Goal: Information Seeking & Learning: Find specific fact

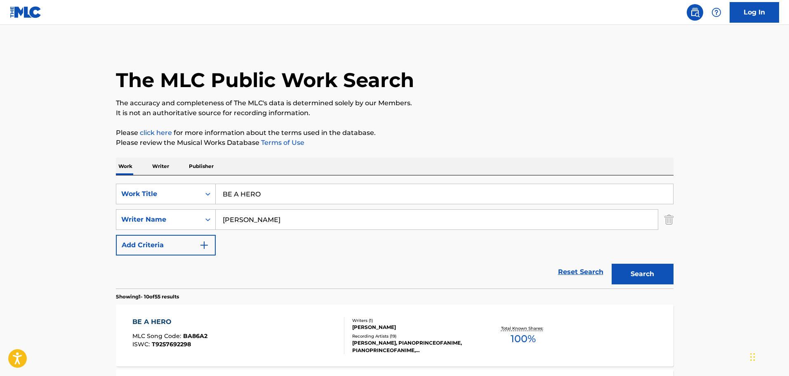
click at [266, 309] on div "BE A HERO MLC Song Code : BA86A2 ISWC : T9257692298 Writers ( 1 ) YUKI HAYASHI …" at bounding box center [394, 335] width 557 height 62
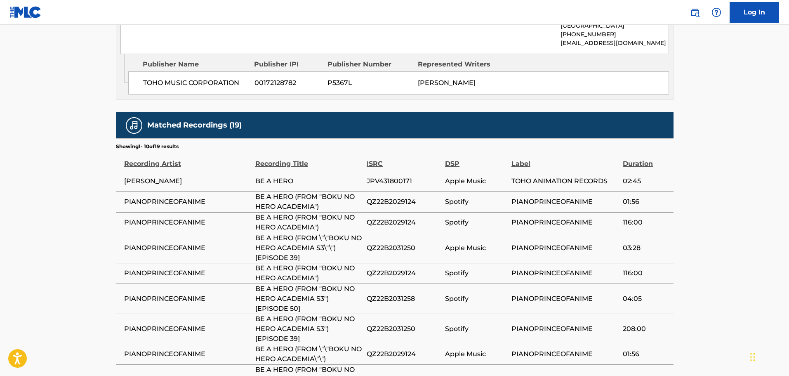
scroll to position [589, 0]
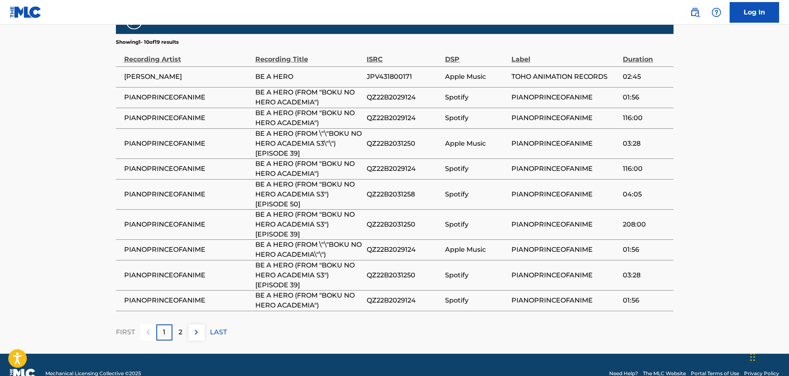
click at [198, 324] on button at bounding box center [196, 332] width 16 height 16
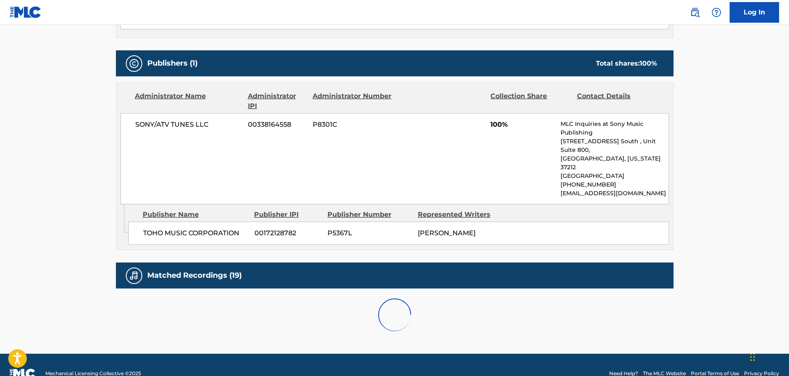
scroll to position [559, 0]
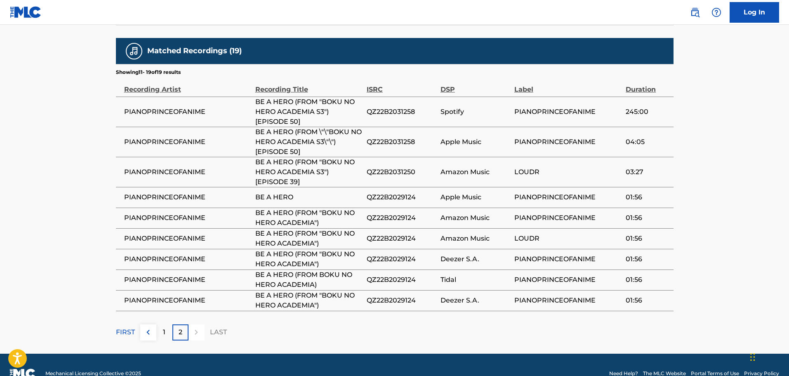
click at [142, 324] on button at bounding box center [148, 332] width 16 height 16
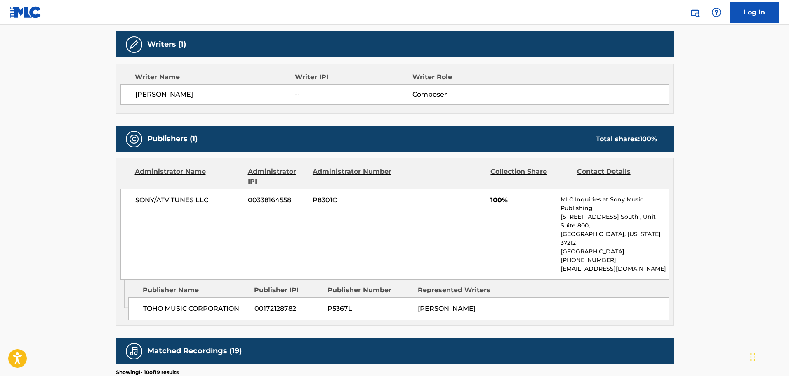
scroll to position [218, 0]
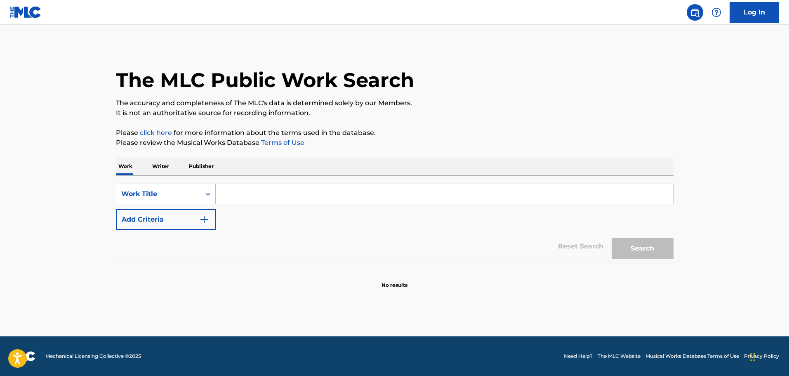
click at [253, 193] on input "Search Form" at bounding box center [444, 194] width 457 height 20
paste input "THE WILD THORNBERRYS - MAIN TITLE THEME"
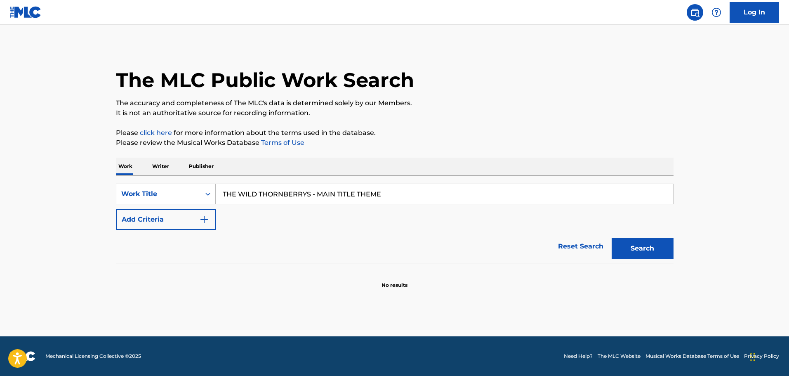
type input "THE WILD THORNBERRYS - MAIN TITLE THEME"
click at [188, 224] on button "Add Criteria" at bounding box center [166, 219] width 100 height 21
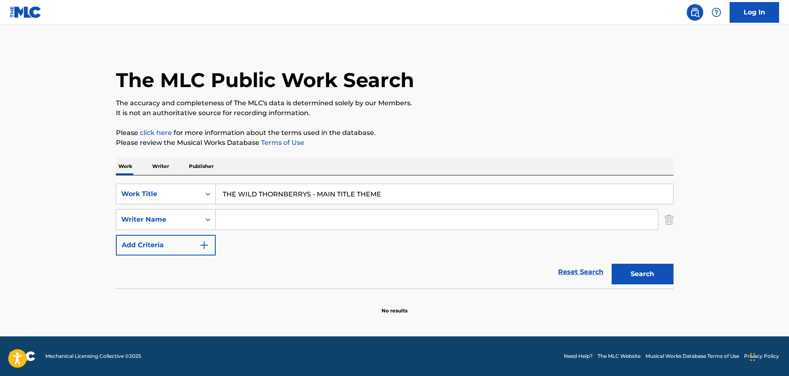
click at [270, 216] on input "Search Form" at bounding box center [437, 219] width 442 height 20
paste input "[PERSON_NAME] [PERSON_NAME]"
type input "[PERSON_NAME] [PERSON_NAME]"
click at [661, 268] on button "Search" at bounding box center [642, 273] width 62 height 21
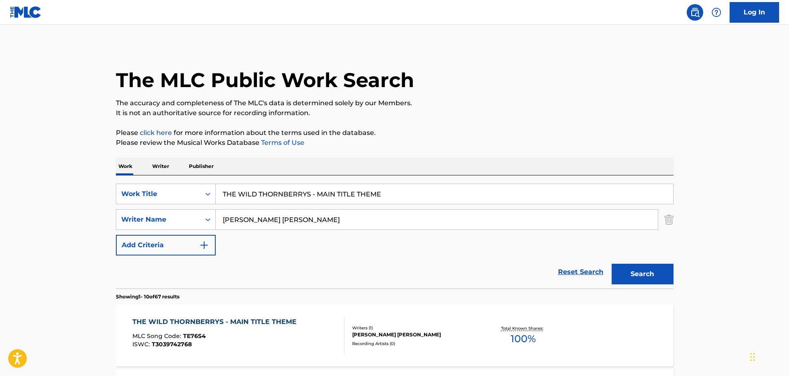
scroll to position [41, 0]
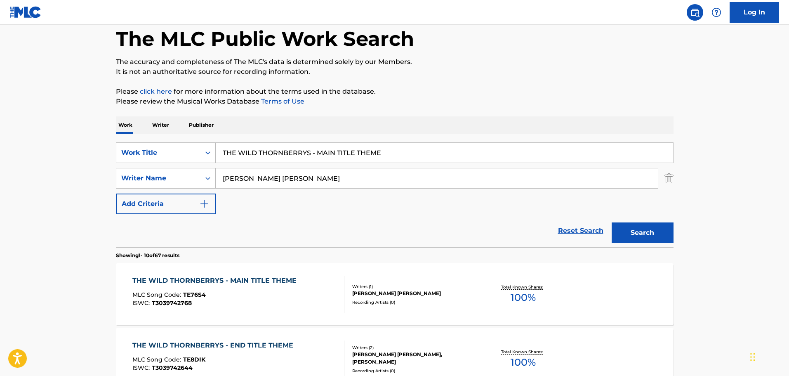
click at [276, 296] on div "MLC Song Code : TE76S4" at bounding box center [216, 295] width 168 height 8
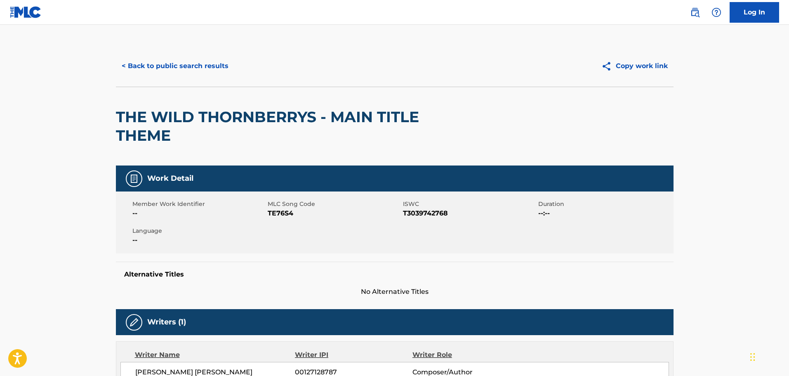
click at [138, 58] on button "< Back to public search results" at bounding box center [175, 66] width 118 height 21
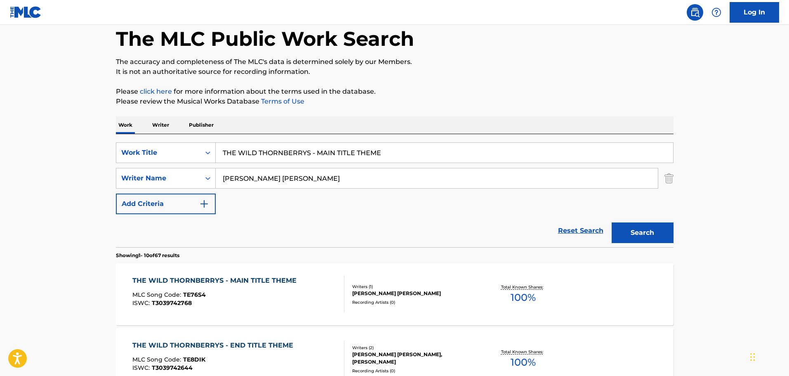
click at [189, 196] on button "Add Criteria" at bounding box center [166, 203] width 100 height 21
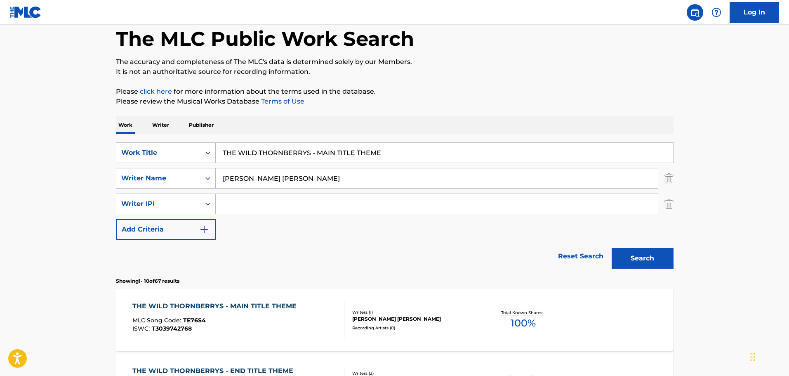
click at [181, 224] on button "Add Criteria" at bounding box center [166, 229] width 100 height 21
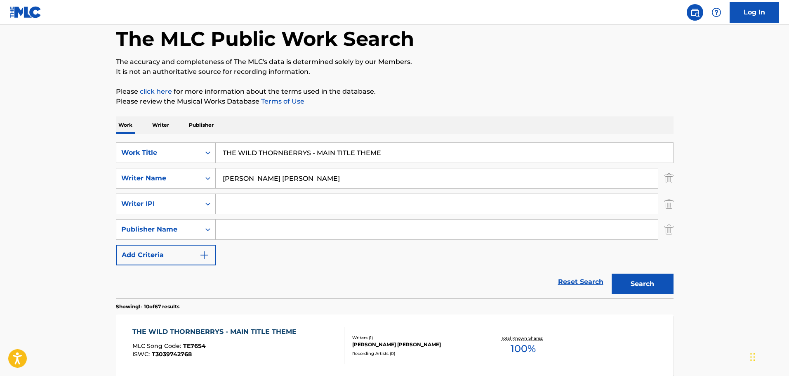
click at [167, 260] on button "Add Criteria" at bounding box center [166, 254] width 100 height 21
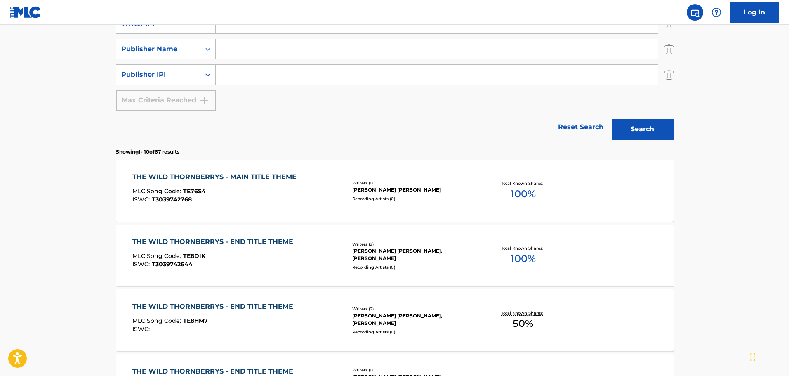
scroll to position [165, 0]
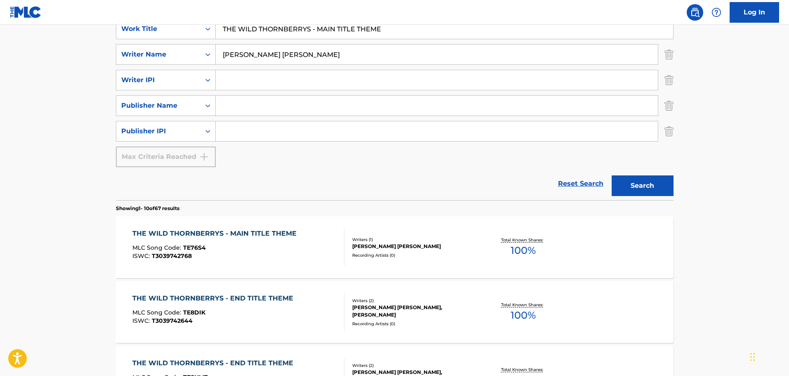
click at [670, 110] on img "Search Form" at bounding box center [668, 105] width 9 height 21
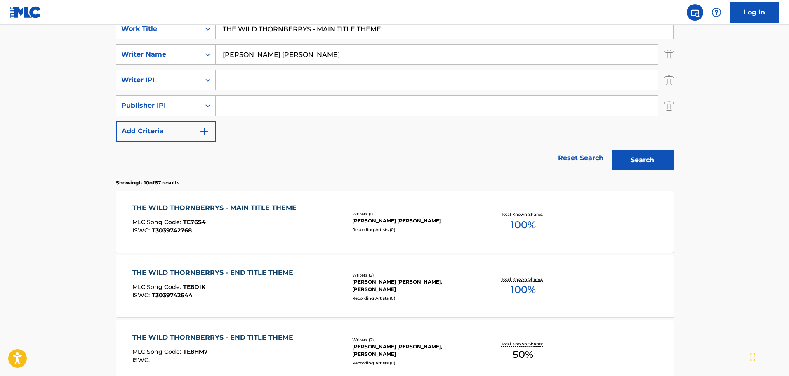
click at [667, 126] on div "SearchWithCriteriaa608857b-0c21-42ce-a0ca-0c0f9e40f095 Work Title THE WILD THOR…" at bounding box center [394, 80] width 557 height 123
drag, startPoint x: 672, startPoint y: 107, endPoint x: 672, endPoint y: 75, distance: 32.6
click at [672, 106] on img "Search Form" at bounding box center [668, 105] width 9 height 21
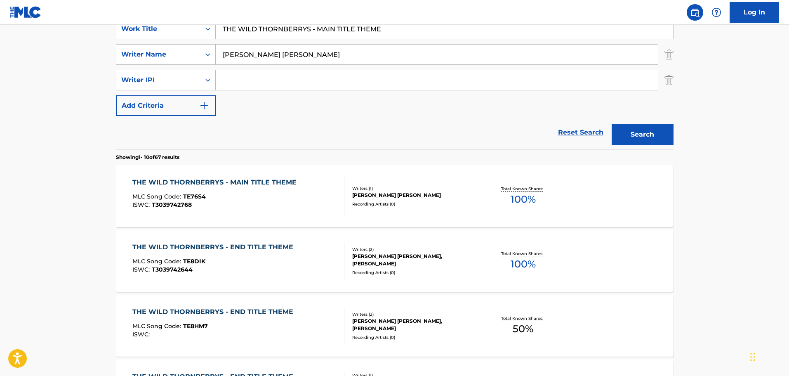
click at [672, 74] on img "Search Form" at bounding box center [668, 80] width 9 height 21
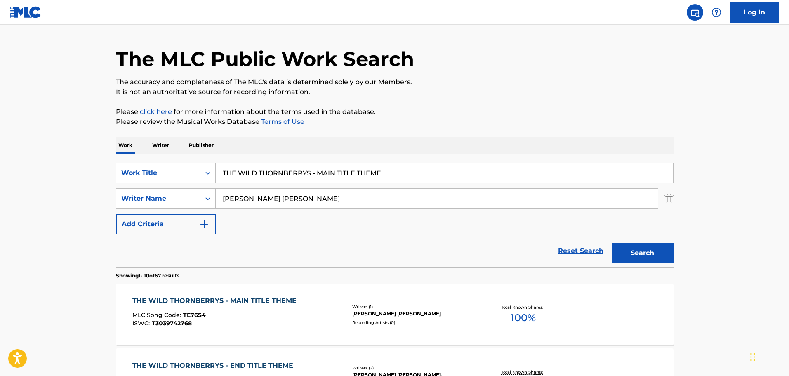
scroll to position [41, 0]
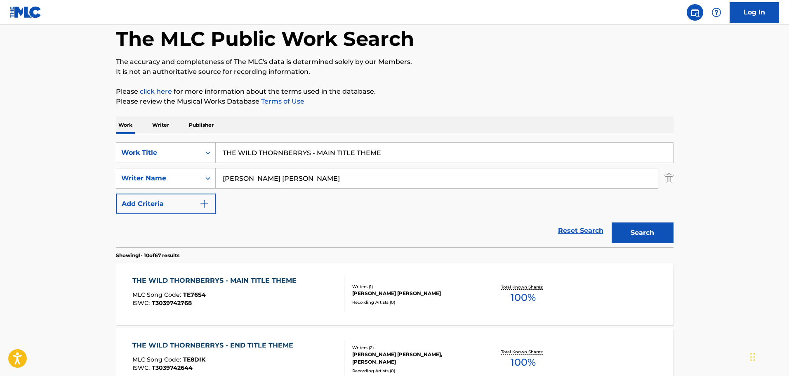
click at [280, 294] on div "MLC Song Code : TE76S4" at bounding box center [216, 295] width 168 height 8
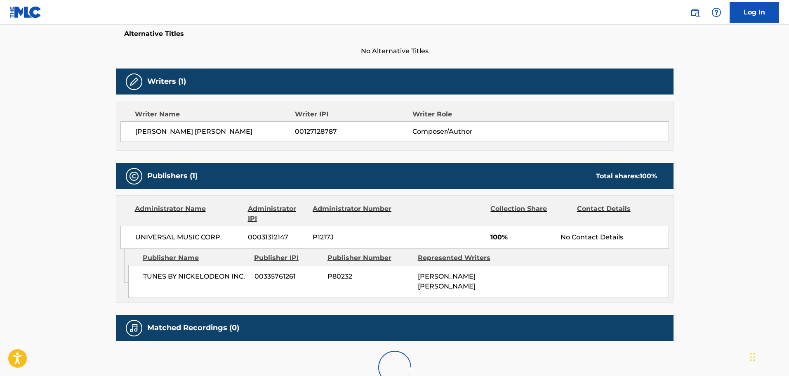
scroll to position [82, 0]
